Goal: Use online tool/utility: Utilize a website feature to perform a specific function

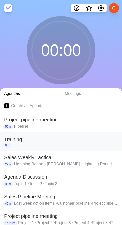
scroll to position [44, 0]
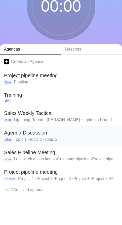
click at [32, 129] on h2 "Agenda Discussion" at bounding box center [61, 133] width 114 height 8
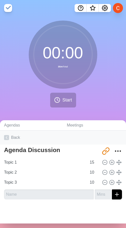
click at [13, 137] on link "Back" at bounding box center [63, 138] width 126 height 14
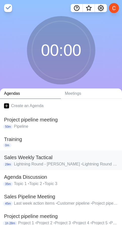
click at [32, 158] on h2 "Sales Weekly Tactical" at bounding box center [61, 157] width 114 height 8
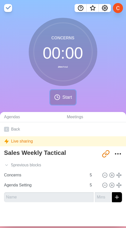
click at [62, 95] on span "Start" at bounding box center [67, 97] width 10 height 7
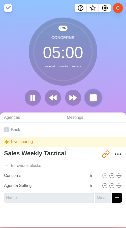
click at [94, 96] on rect at bounding box center [93, 98] width 6 height 6
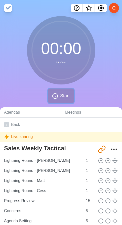
click at [65, 97] on span "Start" at bounding box center [65, 95] width 10 height 7
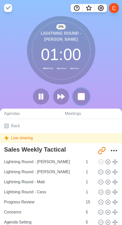
click at [80, 97] on rect at bounding box center [81, 96] width 6 height 6
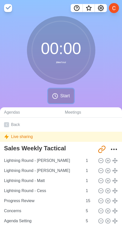
click at [58, 93] on icon at bounding box center [55, 96] width 6 height 6
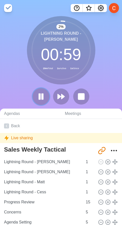
click at [44, 97] on icon at bounding box center [41, 96] width 9 height 9
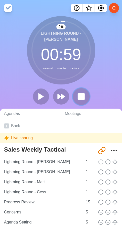
click at [75, 97] on button at bounding box center [81, 96] width 17 height 17
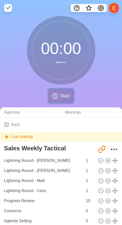
click at [57, 94] on icon at bounding box center [55, 96] width 6 height 6
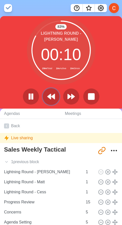
click at [51, 96] on polygon at bounding box center [48, 96] width 3 height 5
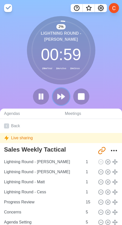
click at [58, 98] on polygon at bounding box center [58, 96] width 3 height 5
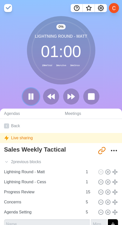
click at [31, 99] on icon at bounding box center [31, 96] width 9 height 9
click at [34, 94] on icon at bounding box center [31, 96] width 9 height 9
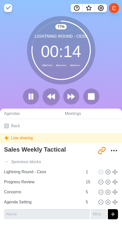
drag, startPoint x: 50, startPoint y: 107, endPoint x: 50, endPoint y: 101, distance: 5.8
click at [50, 107] on div "77 % Lightning Round - Cess 00 : 14 29m Total 5m Active 6m Since" at bounding box center [61, 62] width 122 height 92
click at [50, 99] on polygon at bounding box center [48, 96] width 3 height 5
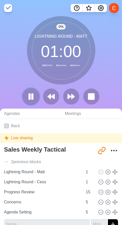
click at [33, 99] on rect at bounding box center [32, 97] width 2 height 6
click at [34, 97] on icon at bounding box center [31, 96] width 9 height 9
click at [62, 96] on div at bounding box center [61, 96] width 80 height 16
click at [64, 96] on button at bounding box center [71, 96] width 17 height 17
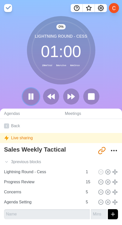
click at [31, 98] on icon at bounding box center [31, 96] width 9 height 9
click at [35, 94] on button at bounding box center [30, 96] width 17 height 17
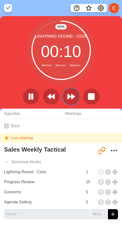
click at [71, 95] on polygon at bounding box center [72, 96] width 3 height 5
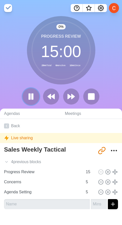
click at [26, 99] on button at bounding box center [30, 96] width 17 height 17
